Goal: Navigation & Orientation: Find specific page/section

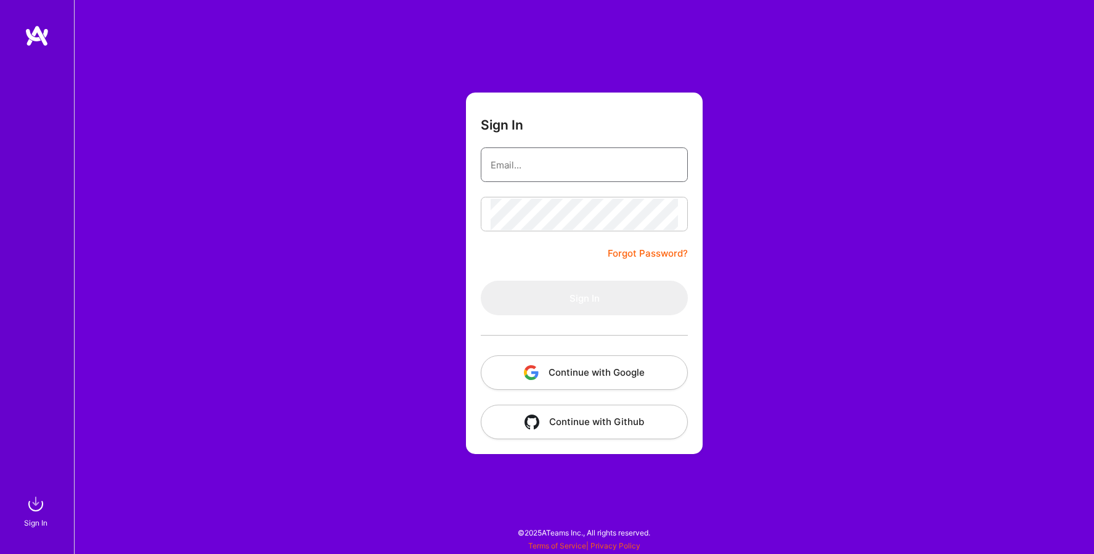
click at [567, 174] on input "email" at bounding box center [584, 164] width 187 height 31
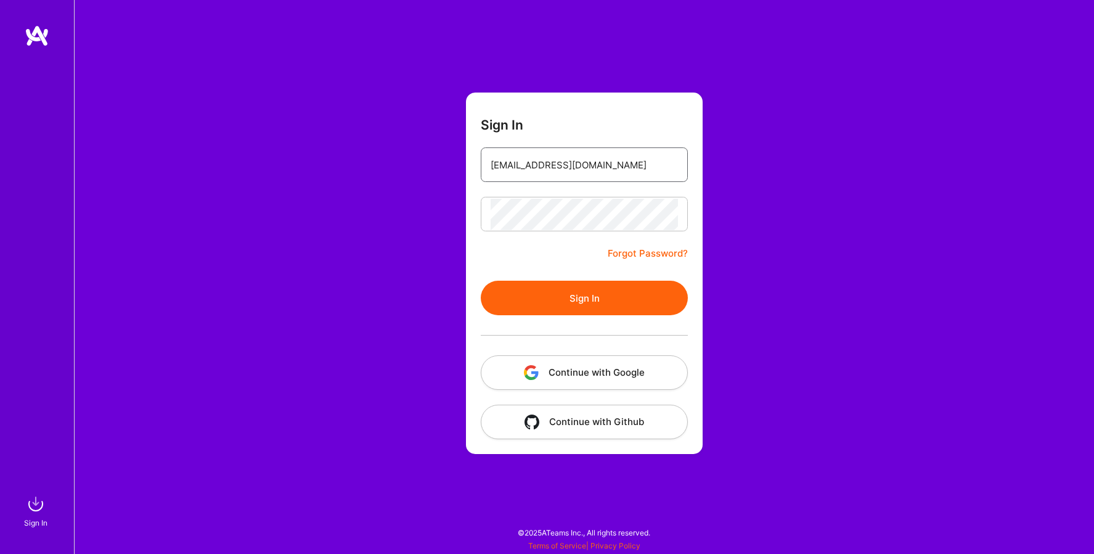
type input "[EMAIL_ADDRESS][DOMAIN_NAME]"
click at [568, 301] on button "Sign In" at bounding box center [584, 298] width 207 height 35
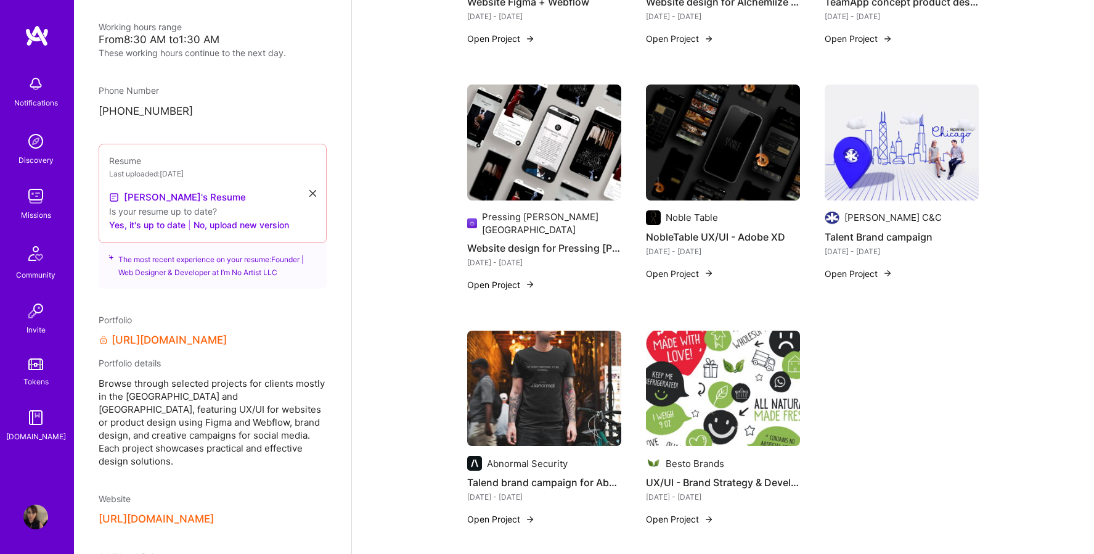
scroll to position [337, 0]
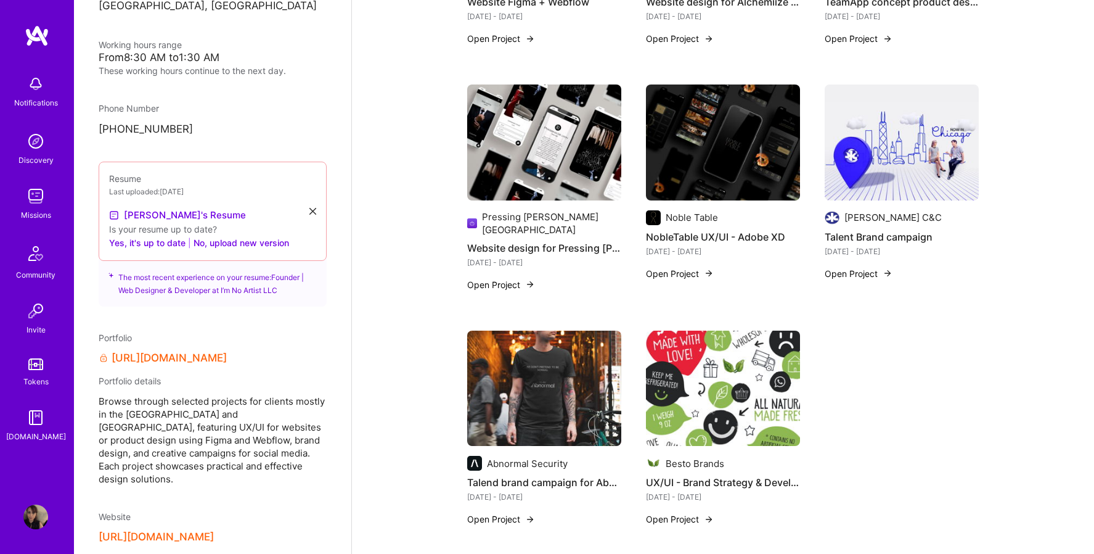
click at [167, 227] on div "Is your resume up to date?" at bounding box center [212, 229] width 207 height 13
click at [166, 215] on link "[PERSON_NAME]'s Resume" at bounding box center [177, 215] width 137 height 15
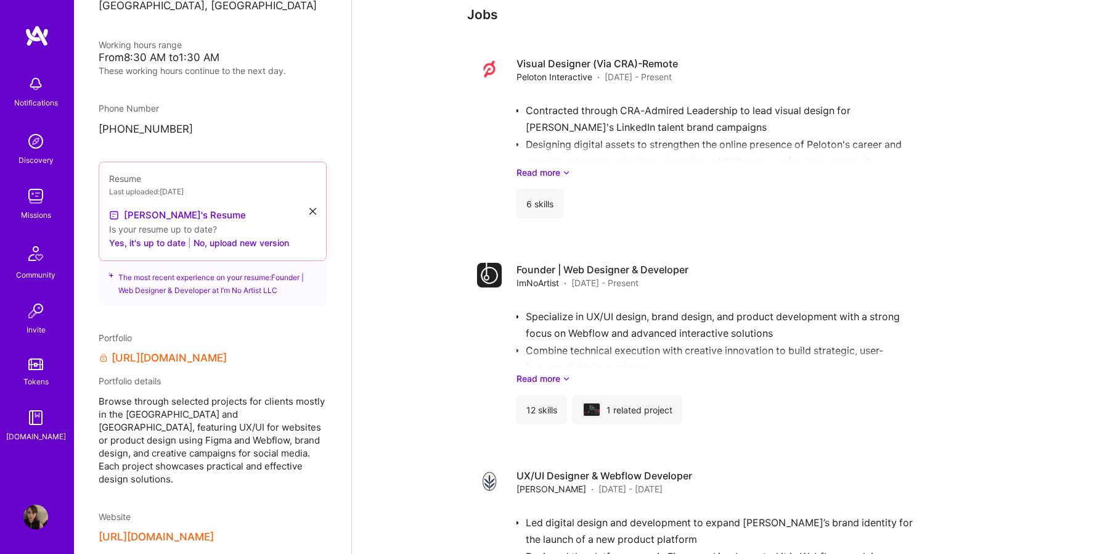
scroll to position [1899, 0]
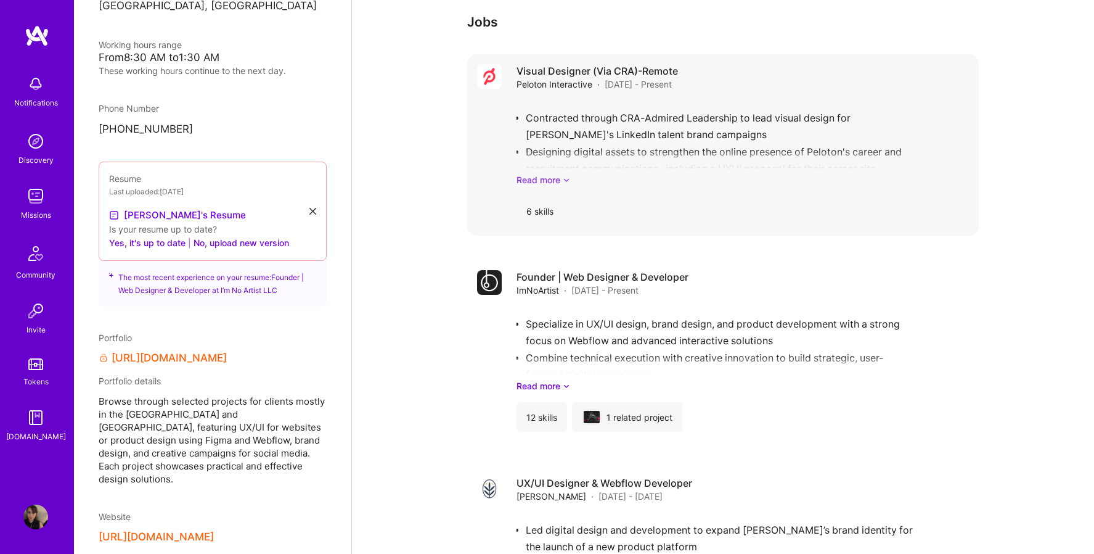
click at [560, 173] on link "Read more" at bounding box center [743, 179] width 453 height 13
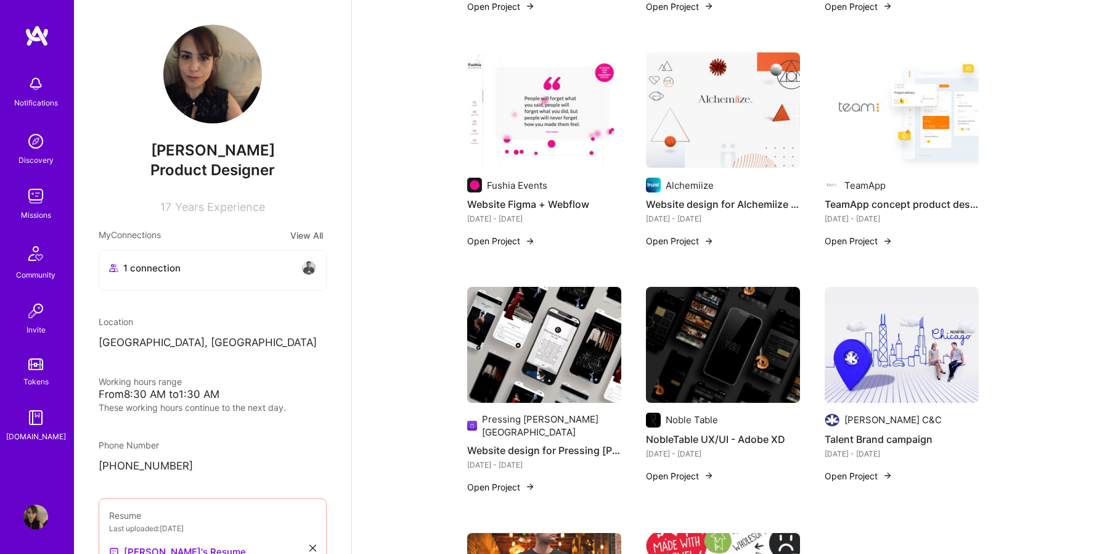
scroll to position [1115, 0]
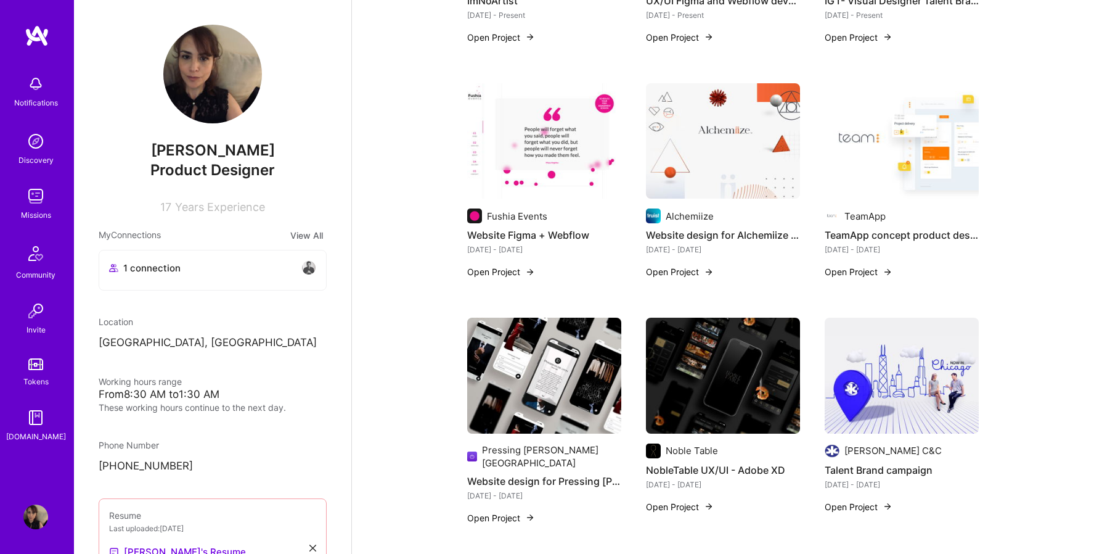
click at [723, 144] on img at bounding box center [723, 141] width 154 height 116
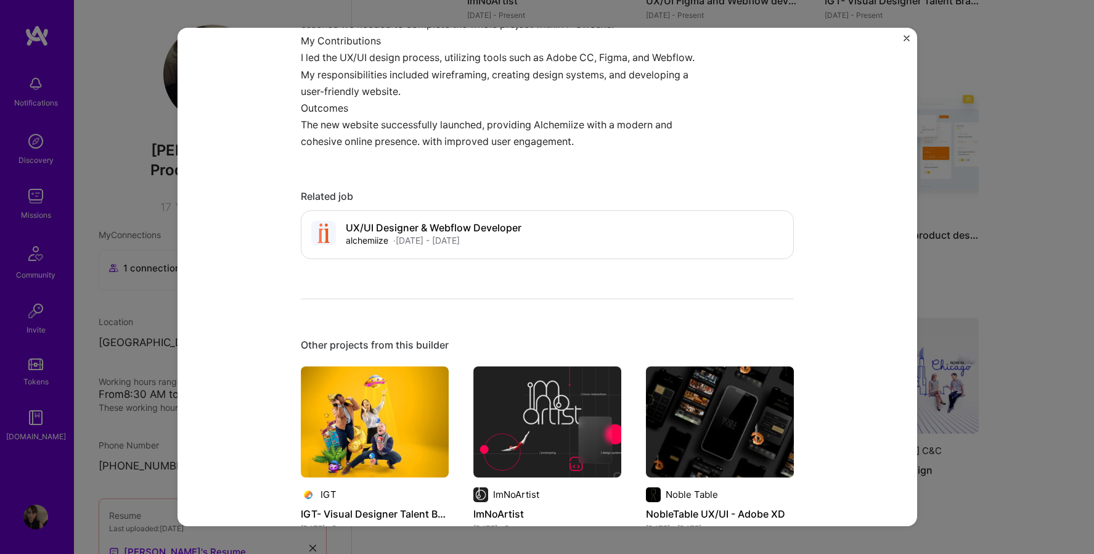
scroll to position [1020, 0]
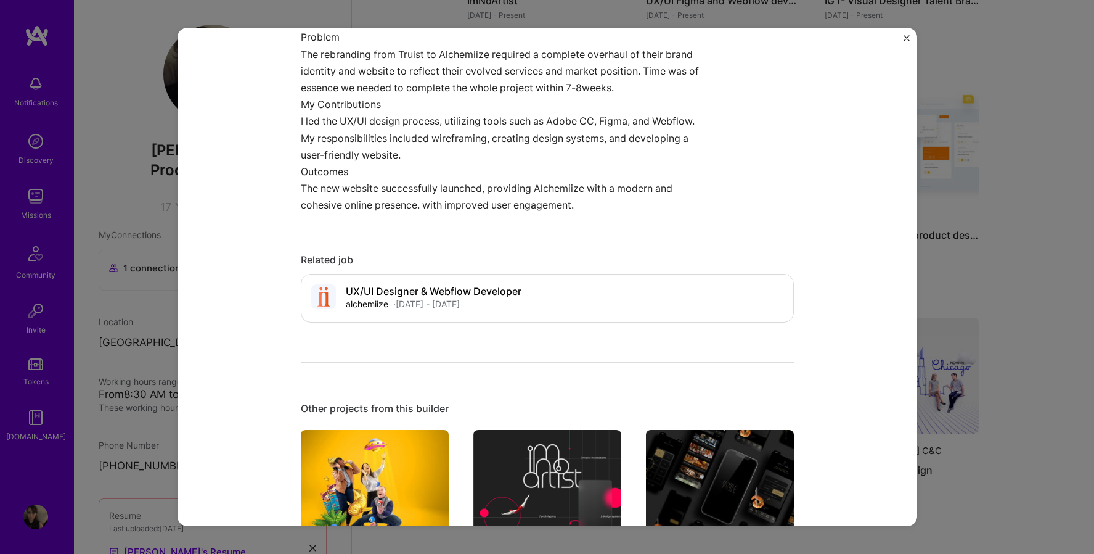
click at [983, 138] on div "Website design for Alchemiize - [GEOGRAPHIC_DATA], [GEOGRAPHIC_DATA] Alchemiize…" at bounding box center [547, 277] width 1094 height 554
